Goal: Information Seeking & Learning: Learn about a topic

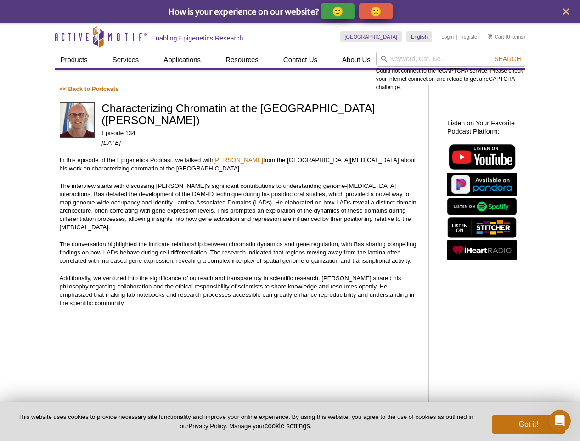
click at [341, 11] on p "🙂" at bounding box center [337, 11] width 11 height 11
click at [380, 11] on p "🙁" at bounding box center [375, 11] width 11 height 11
click at [566, 11] on icon "close" at bounding box center [566, 11] width 7 height 7
click at [451, 59] on input "search" at bounding box center [450, 59] width 149 height 16
click at [508, 59] on span "Search" at bounding box center [507, 58] width 27 height 7
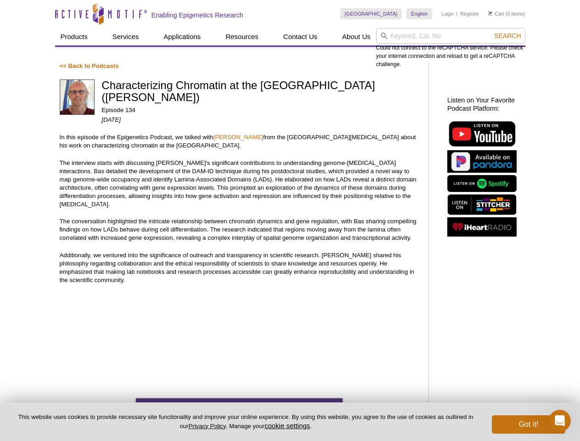
click at [289, 425] on button "cookie settings" at bounding box center [287, 426] width 45 height 8
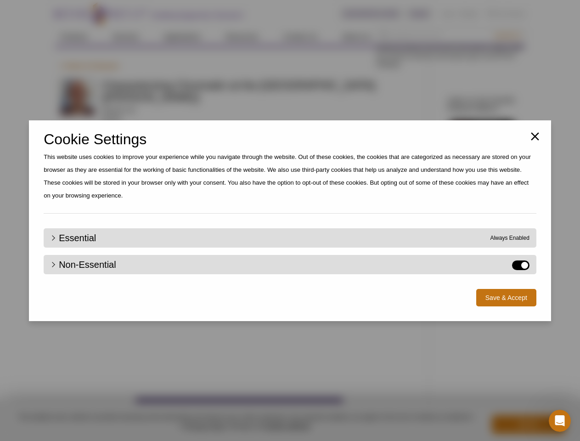
click at [529, 424] on div "Close Cookie Settings This website uses cookies to improve your experience whil…" at bounding box center [290, 220] width 580 height 441
click at [560, 421] on icon "Open Intercom Messenger" at bounding box center [560, 420] width 15 height 15
